Goal: Information Seeking & Learning: Learn about a topic

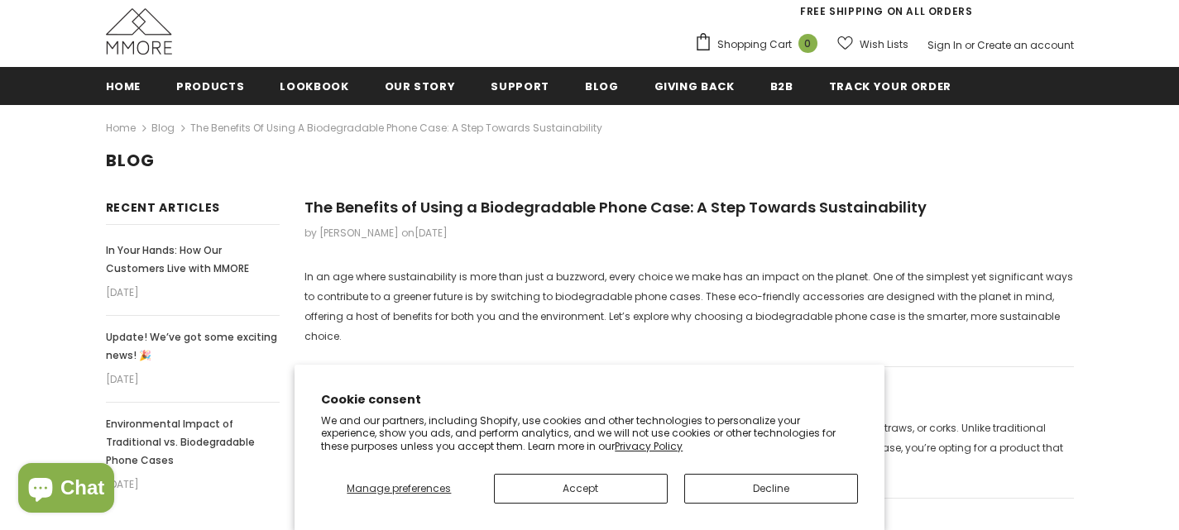
scroll to position [188, 0]
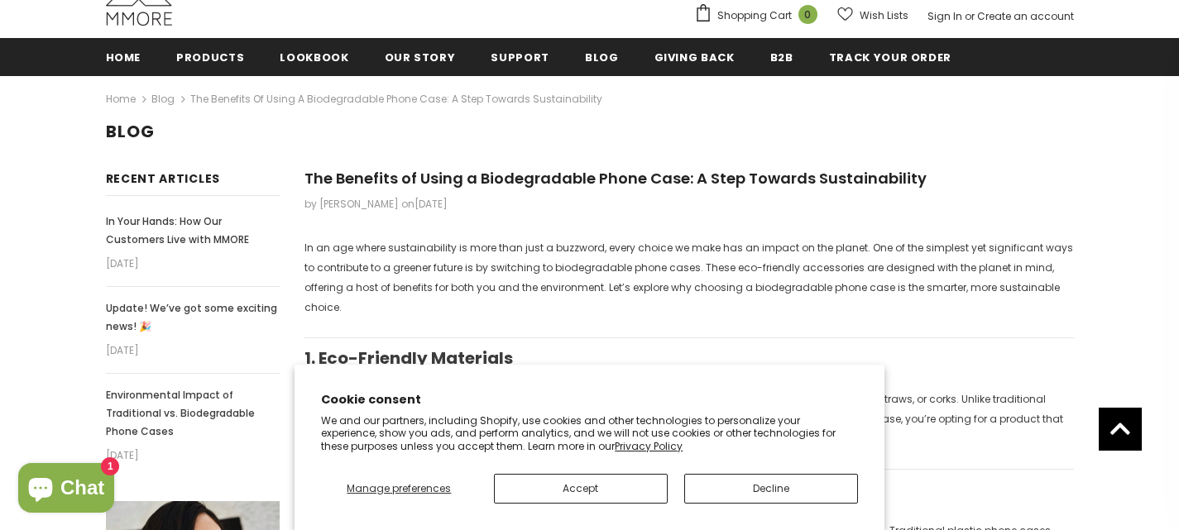
drag, startPoint x: 303, startPoint y: 179, endPoint x: 918, endPoint y: 181, distance: 614.8
copy span "The Benefits of Using a Biodegradable Phone Case: A Step Towards Sustainability"
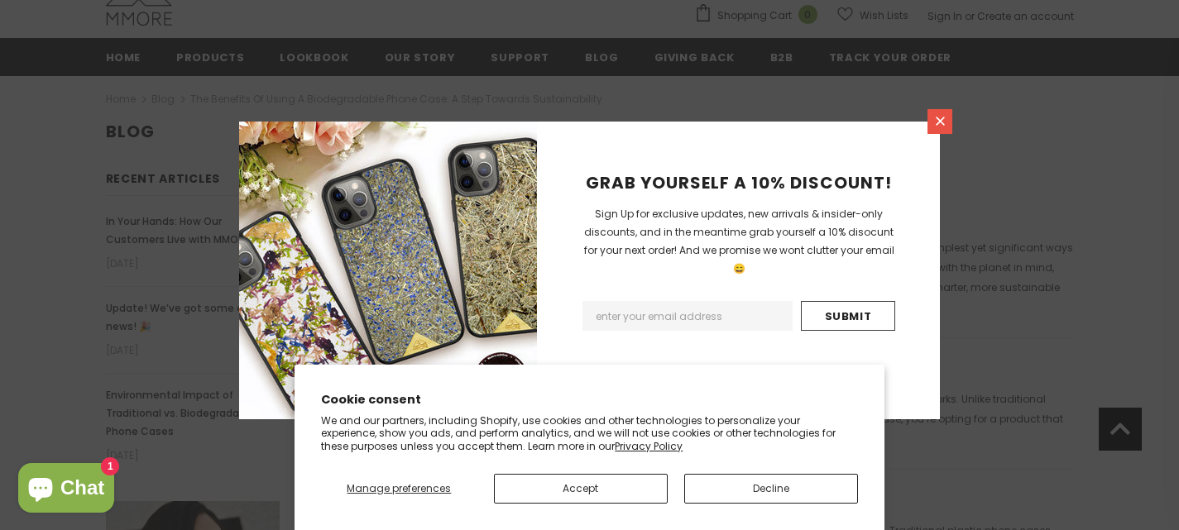
click at [938, 125] on icon at bounding box center [940, 121] width 14 height 14
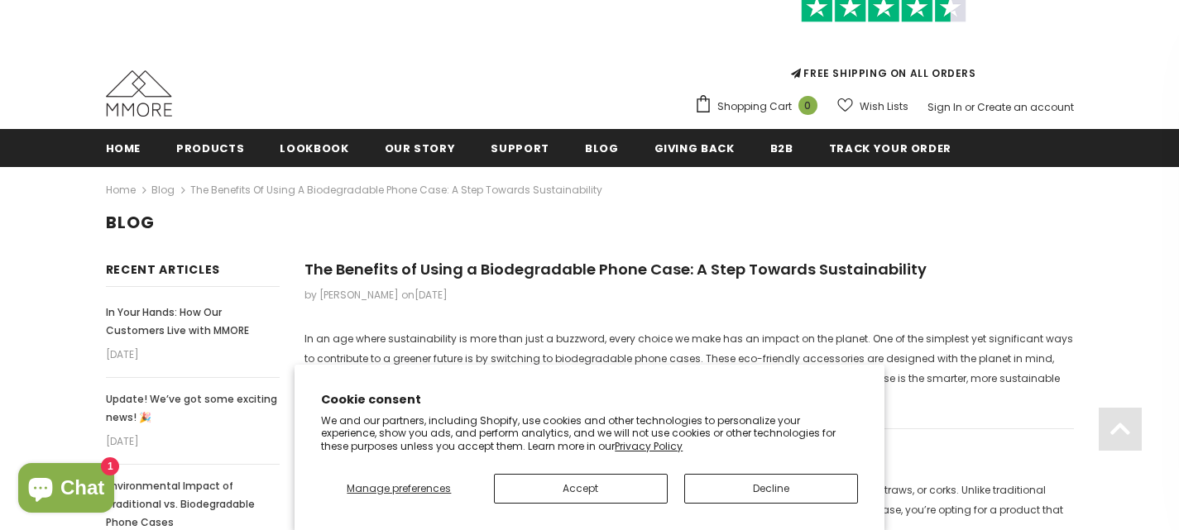
scroll to position [96, 0]
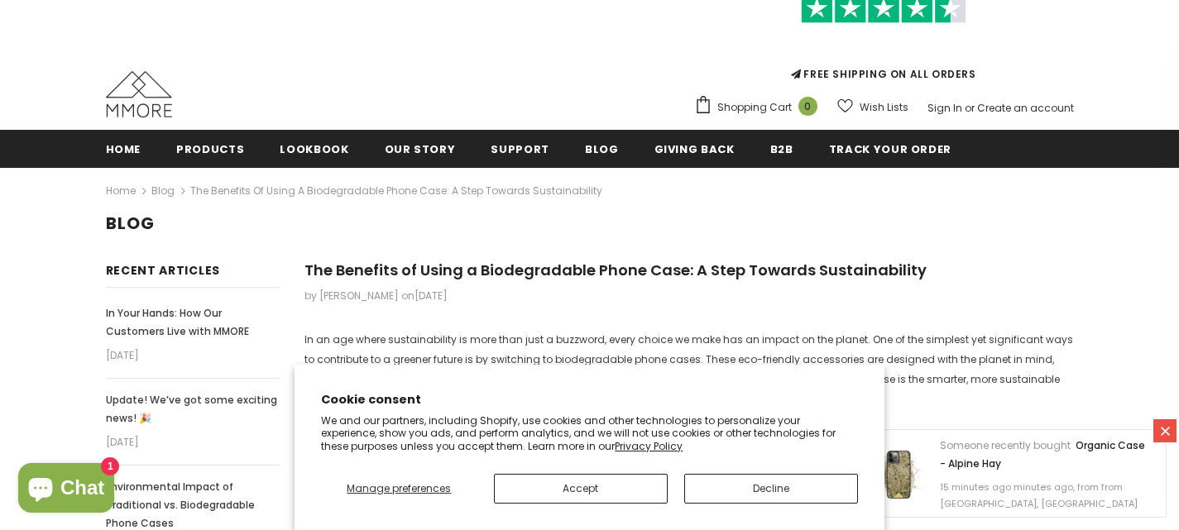
drag, startPoint x: 300, startPoint y: 268, endPoint x: 912, endPoint y: 275, distance: 611.6
copy span "The Benefits of Using a Biodegradable Phone Case: A Step Towards Sustainability"
